Goal: Contribute content: Add original content to the website for others to see

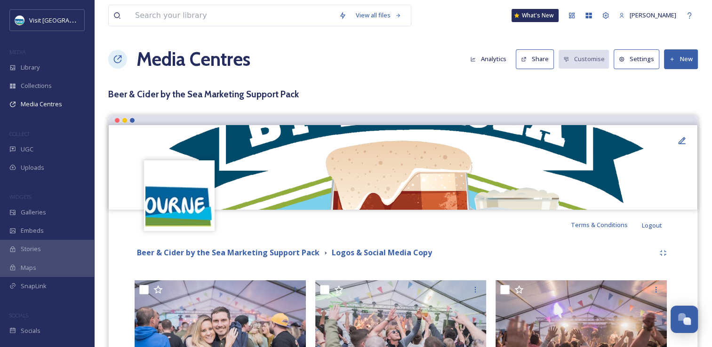
click at [693, 61] on button "New" at bounding box center [681, 58] width 34 height 19
click at [672, 82] on span "Add Files" at bounding box center [674, 81] width 25 height 9
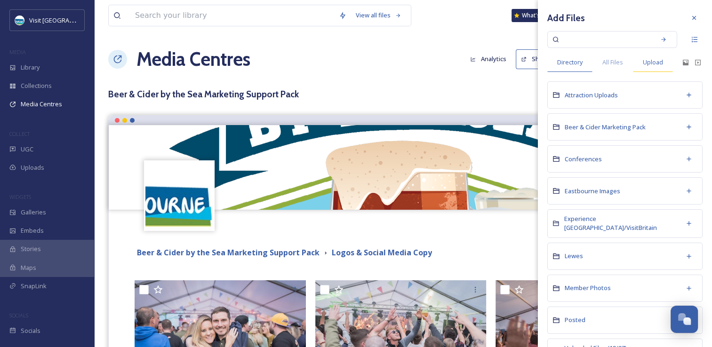
click at [661, 59] on span "Upload" at bounding box center [653, 62] width 20 height 9
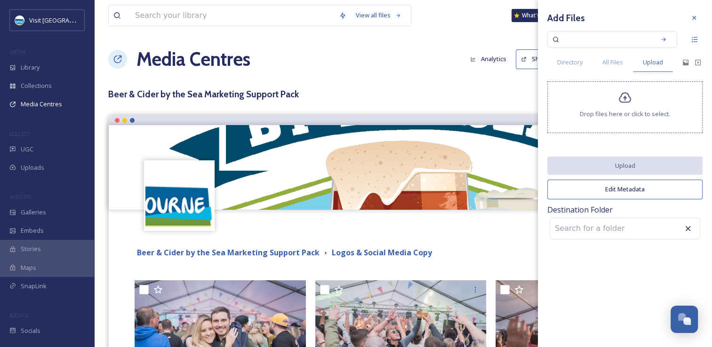
click at [593, 106] on div "Drop files here or click to select." at bounding box center [624, 107] width 155 height 52
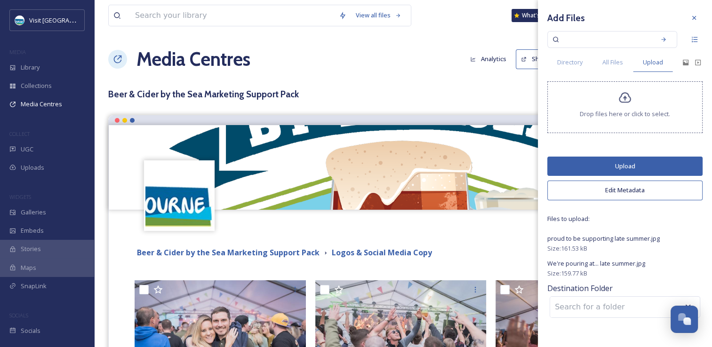
click at [625, 165] on button "Upload" at bounding box center [624, 166] width 155 height 19
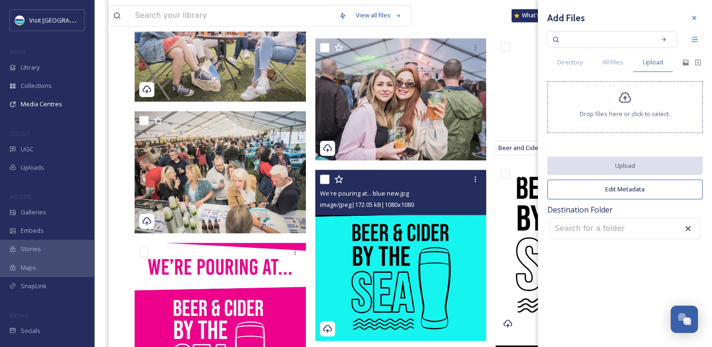
scroll to position [1277, 0]
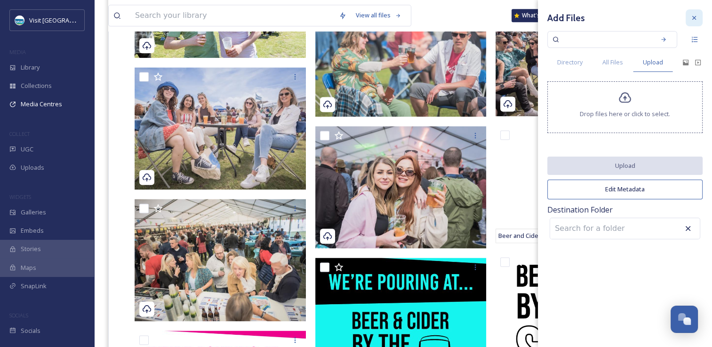
click at [695, 19] on icon at bounding box center [694, 18] width 4 height 4
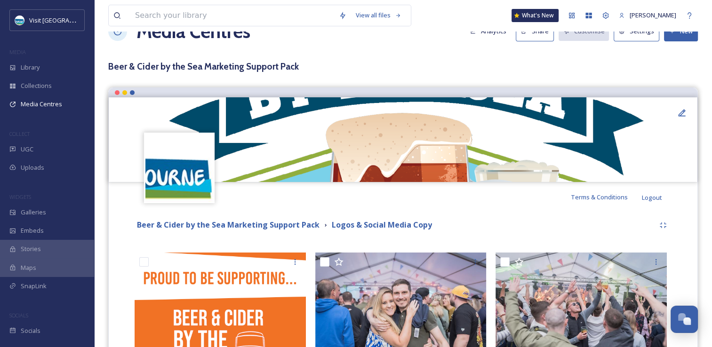
scroll to position [0, 0]
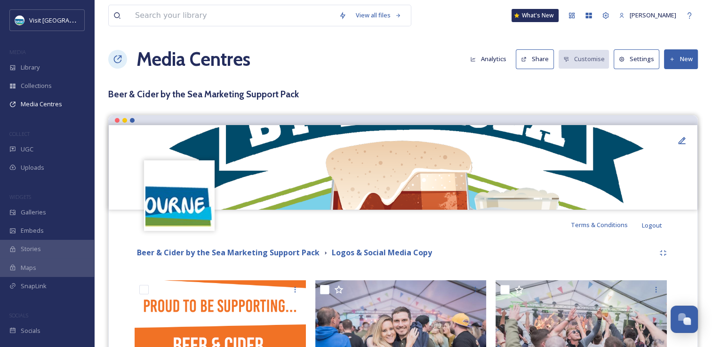
click at [690, 59] on button "New" at bounding box center [681, 58] width 34 height 19
click at [679, 70] on div "Media Centres Analytics Share Customise Settings New Add Files Add Album" at bounding box center [403, 59] width 590 height 28
click at [676, 67] on button "New" at bounding box center [681, 58] width 34 height 19
click at [677, 78] on span "Add Files" at bounding box center [674, 81] width 25 height 9
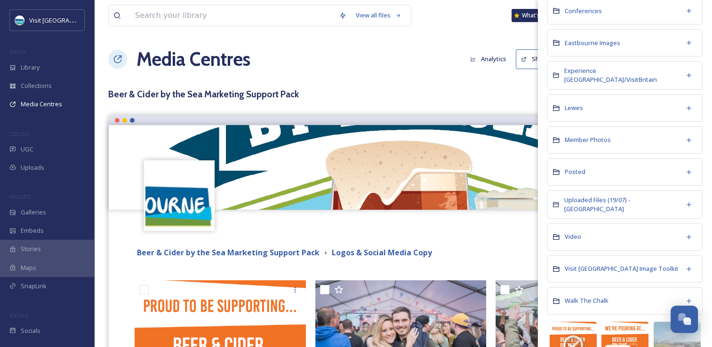
scroll to position [235, 0]
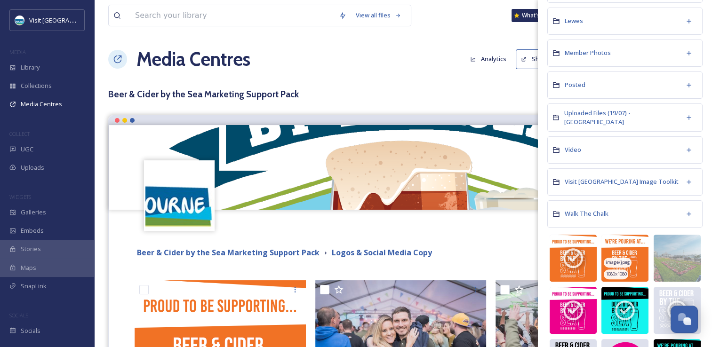
click at [629, 237] on img at bounding box center [625, 258] width 47 height 47
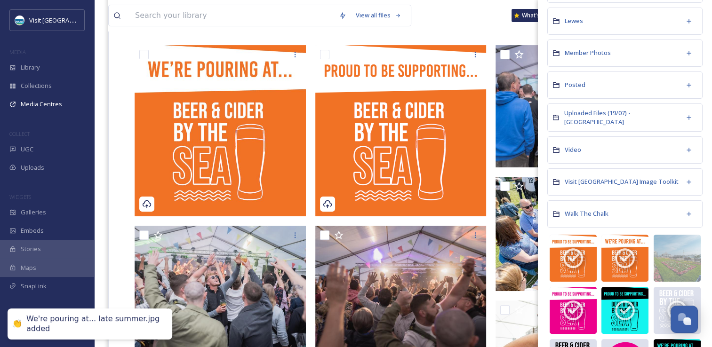
scroll to position [424, 0]
